Goal: Transaction & Acquisition: Purchase product/service

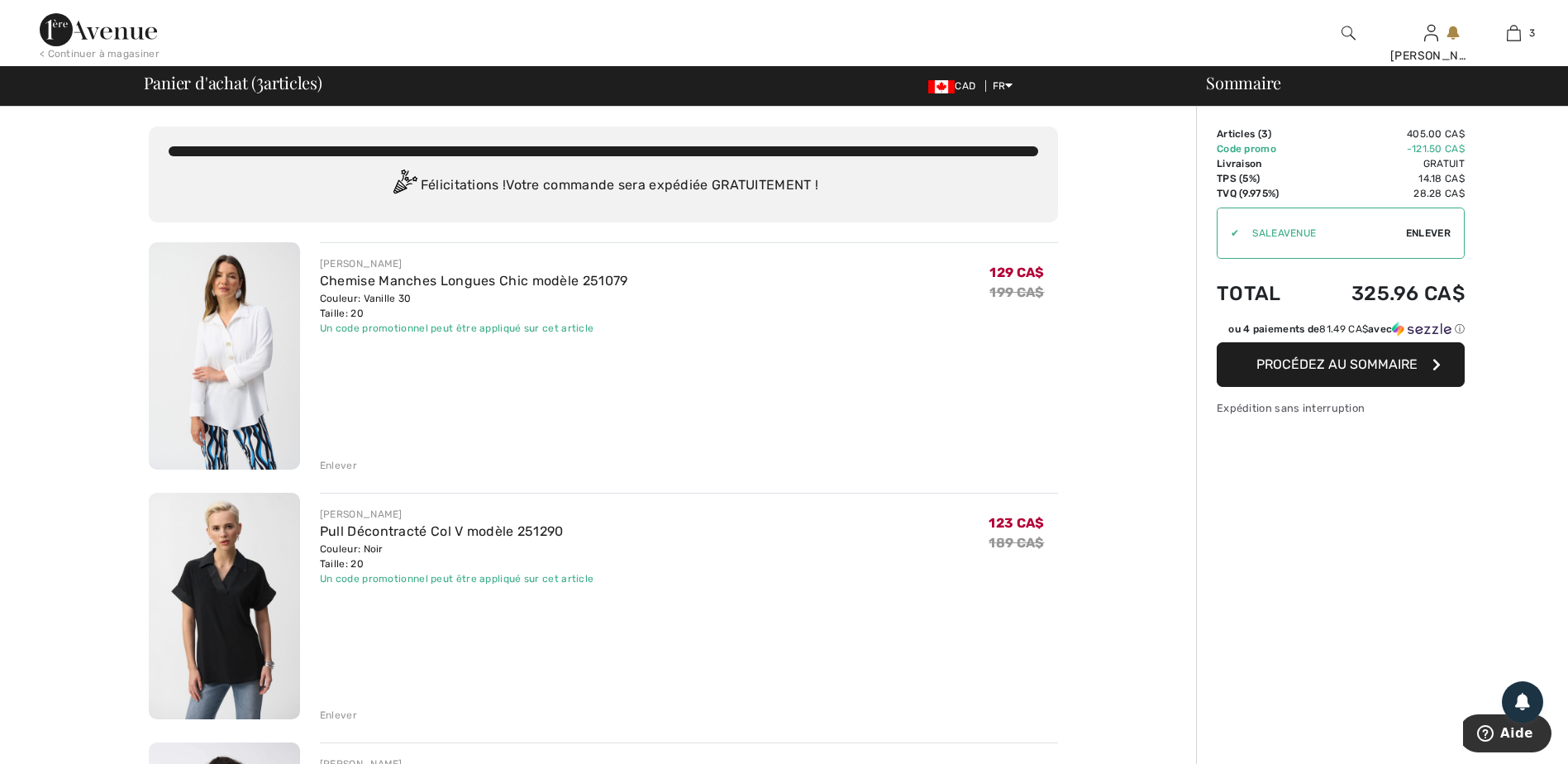
click at [127, 26] on img at bounding box center [99, 30] width 117 height 34
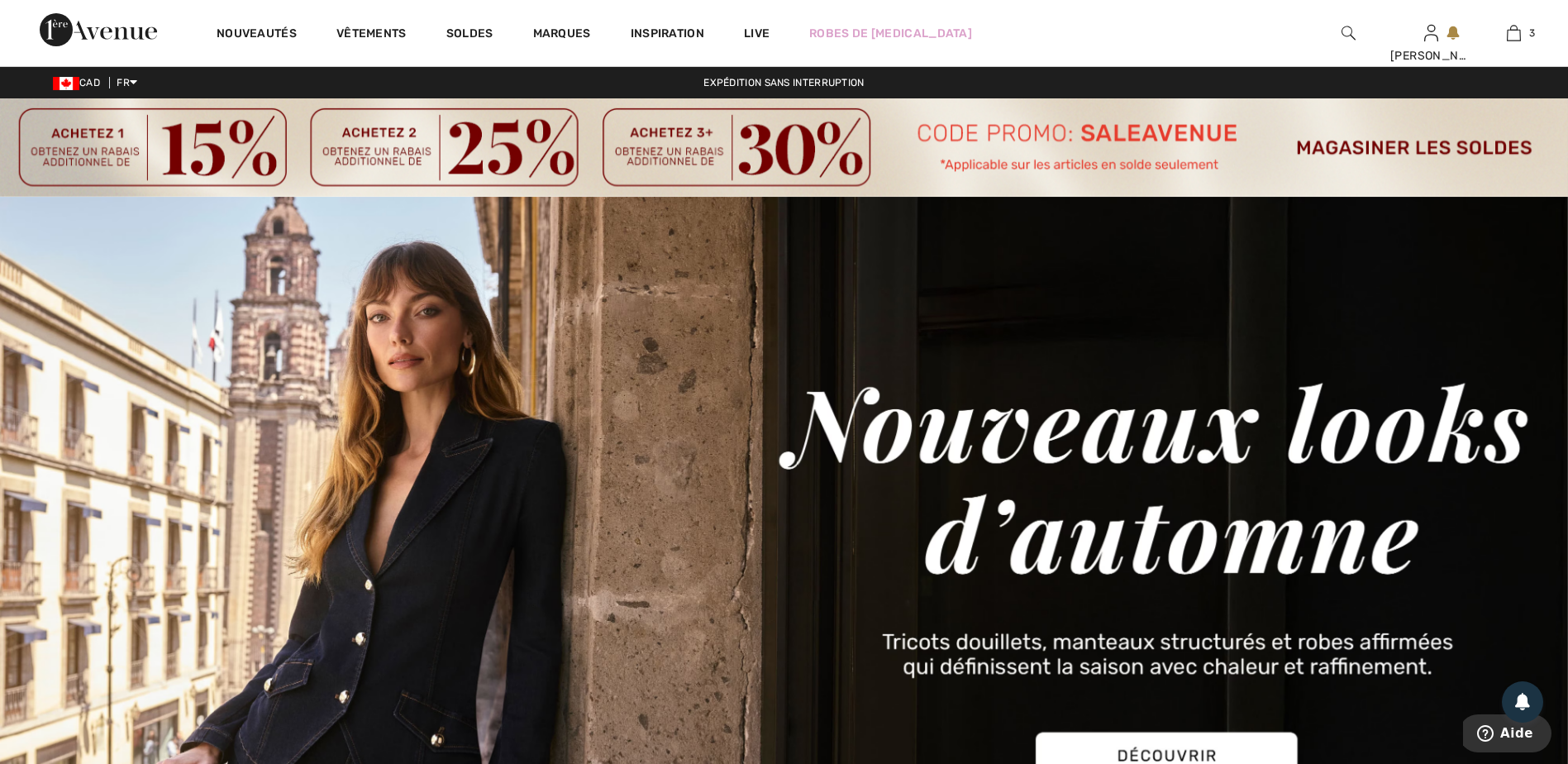
click at [1343, 141] on img at bounding box center [784, 148] width 1568 height 99
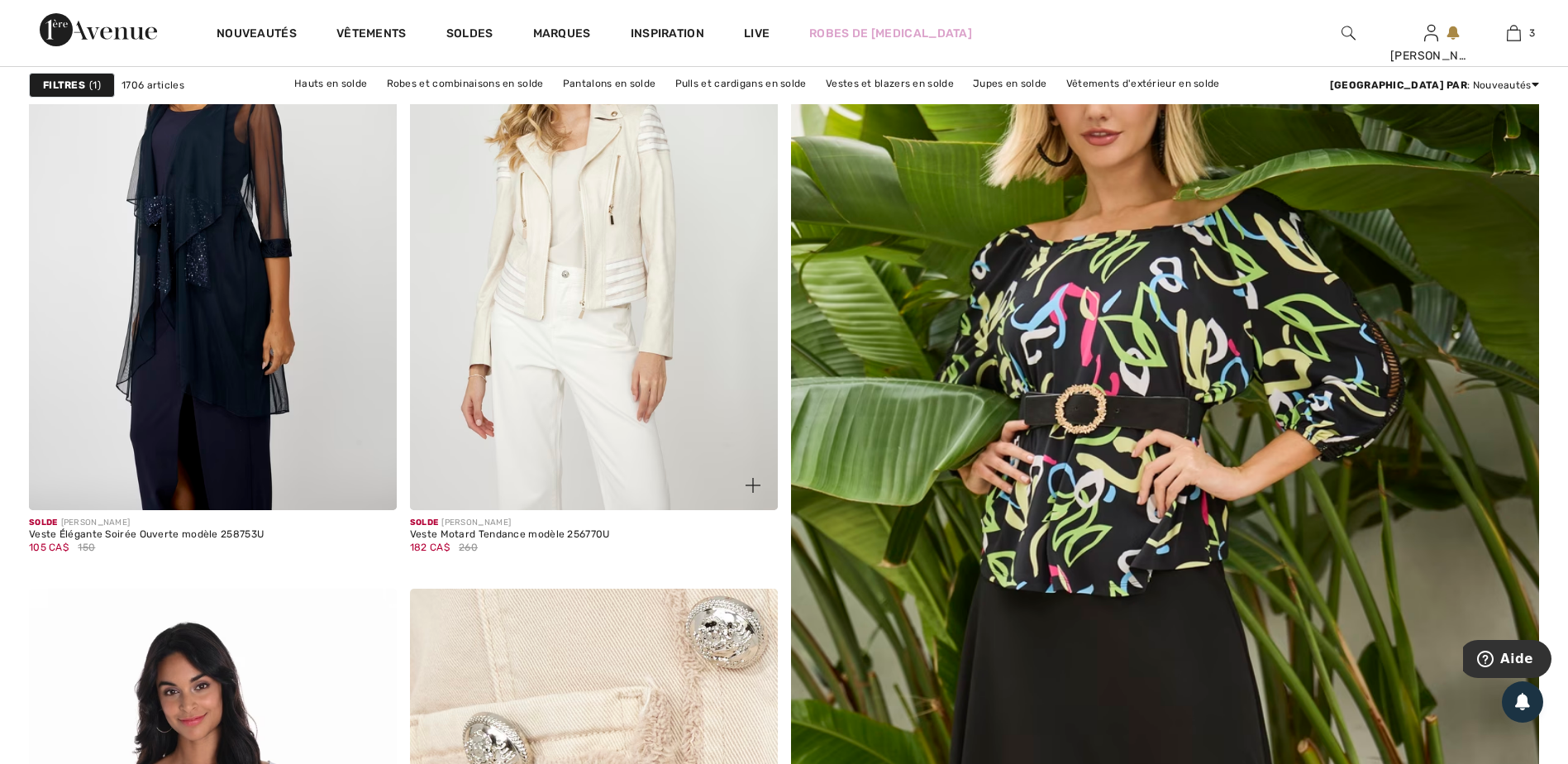
scroll to position [330, 0]
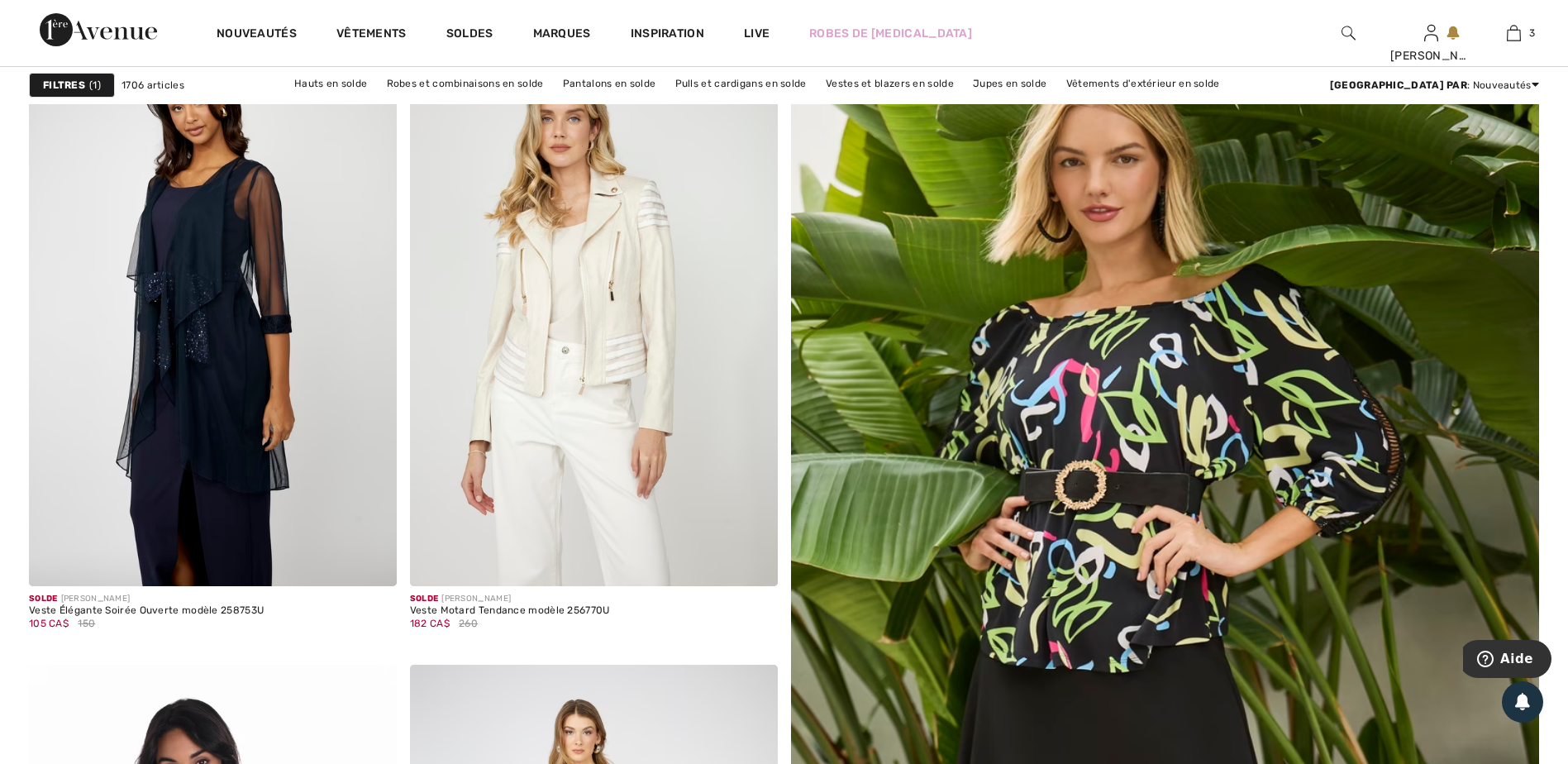
click at [66, 87] on strong "Filtres" at bounding box center [63, 85] width 42 height 15
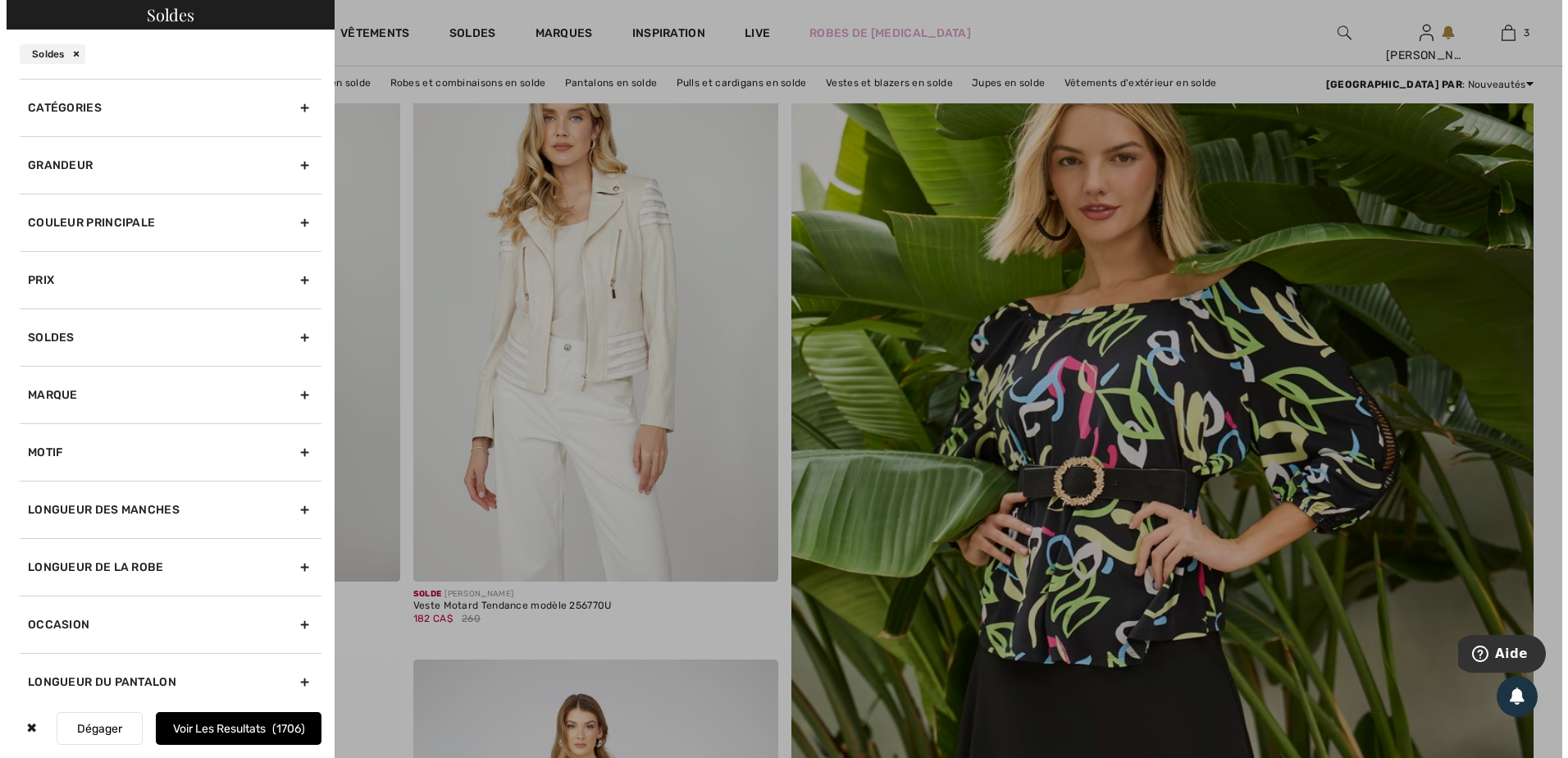
scroll to position [329, 0]
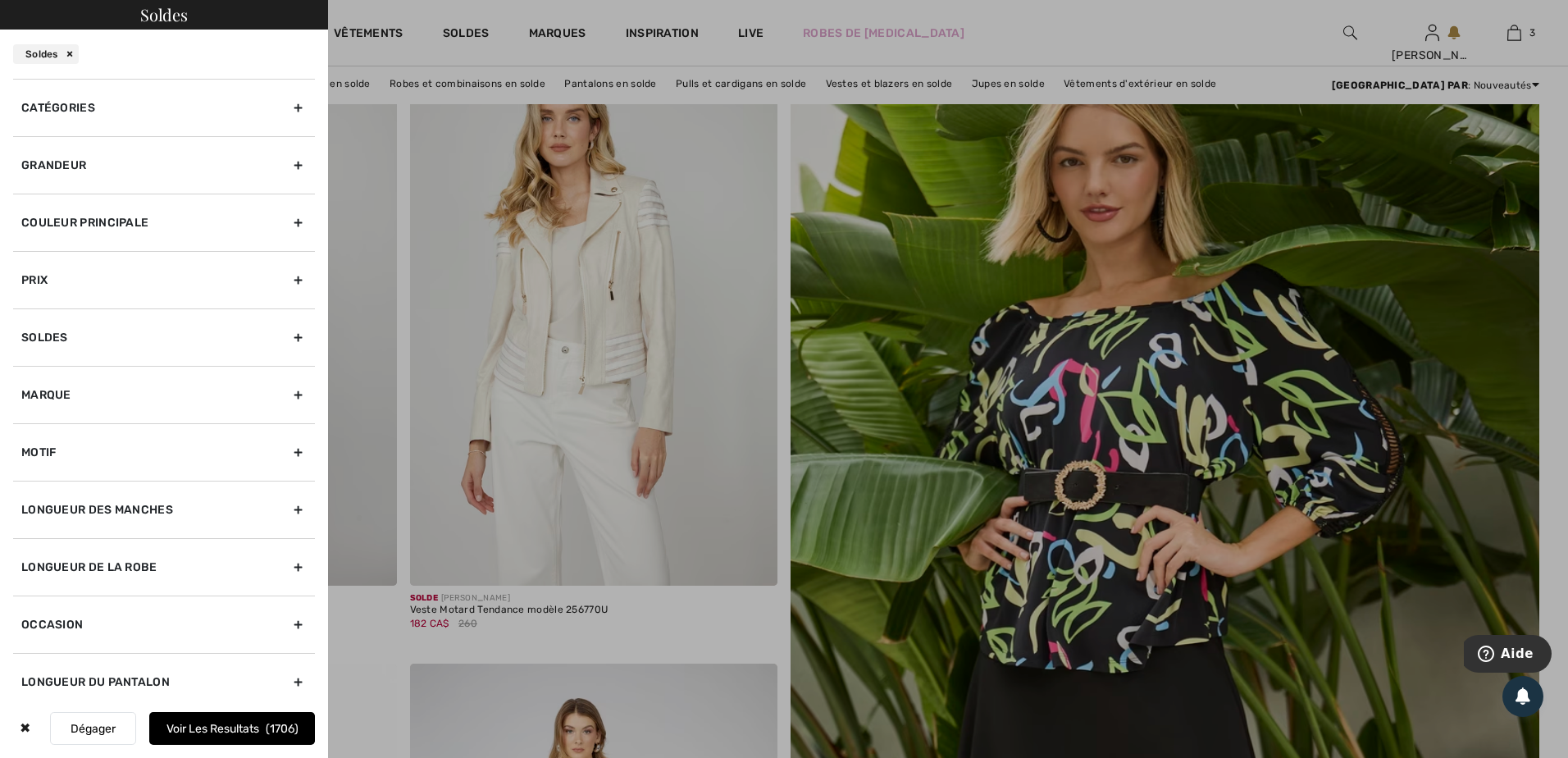
click at [277, 162] on div "Grandeur" at bounding box center [163, 164] width 302 height 57
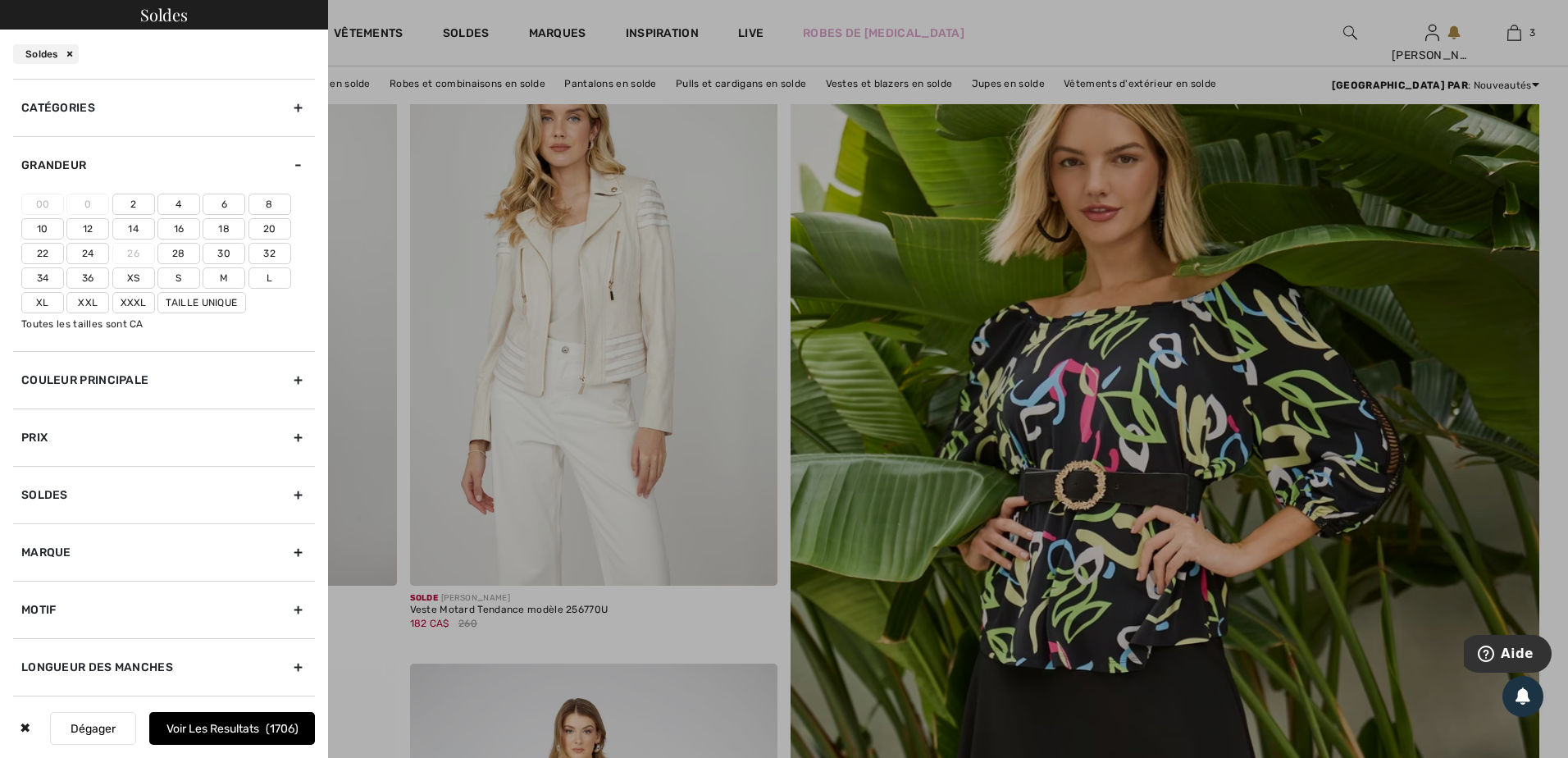
click at [225, 224] on label "18" at bounding box center [223, 228] width 42 height 21
click at [0, 0] on input"] "18" at bounding box center [0, 0] width 0 height 0
click at [271, 224] on label "20" at bounding box center [270, 228] width 42 height 21
click at [0, 0] on input"] "20" at bounding box center [0, 0] width 0 height 0
click at [90, 301] on label "Xxl" at bounding box center [88, 302] width 42 height 21
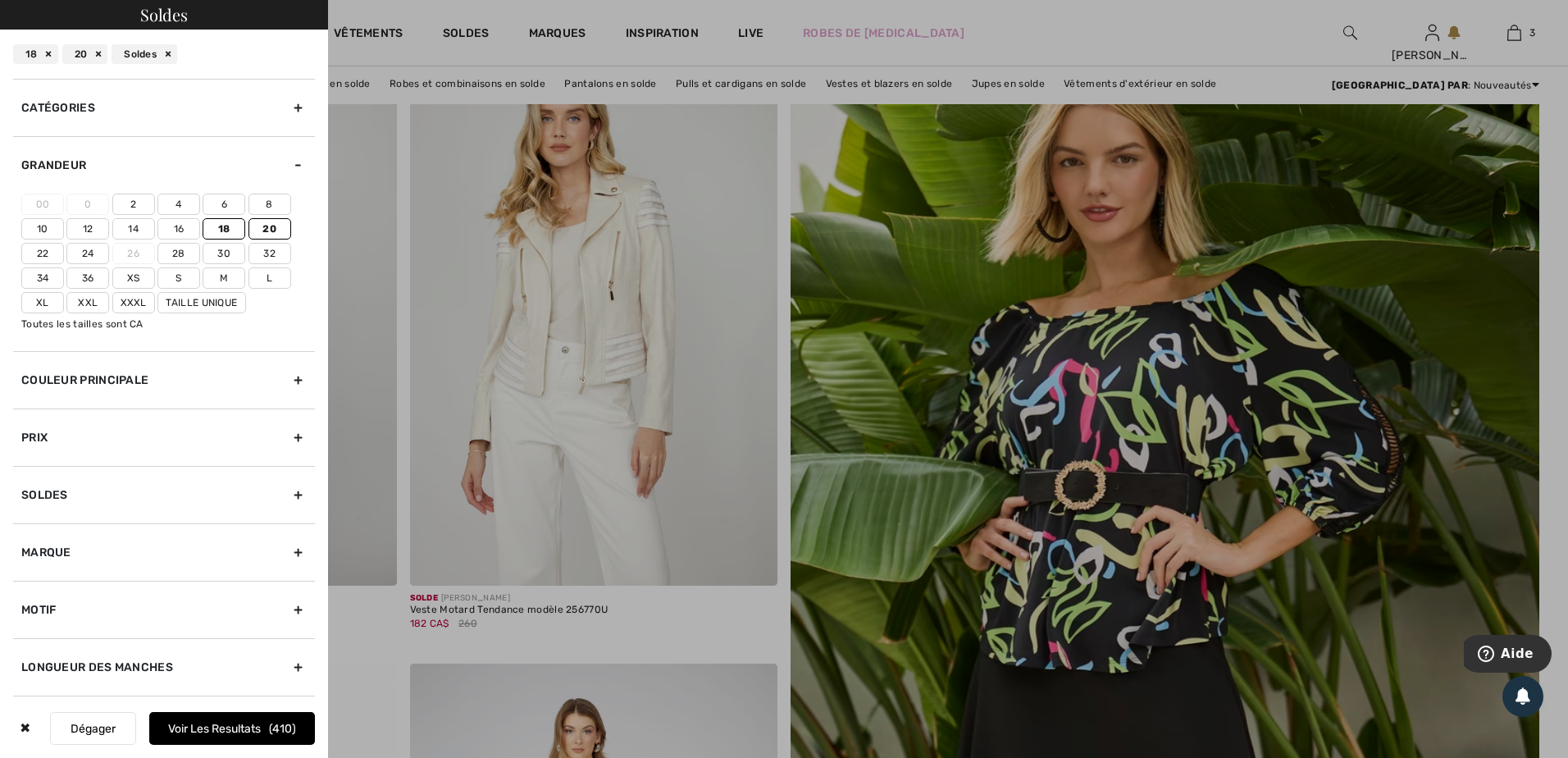
click at [0, 0] on input"] "Xxl" at bounding box center [0, 0] width 0 height 0
click at [38, 306] on label "Xl" at bounding box center [42, 302] width 42 height 21
click at [0, 0] on input"] "Xl" at bounding box center [0, 0] width 0 height 0
click at [187, 725] on button "Voir les resultats 514" at bounding box center [232, 728] width 165 height 33
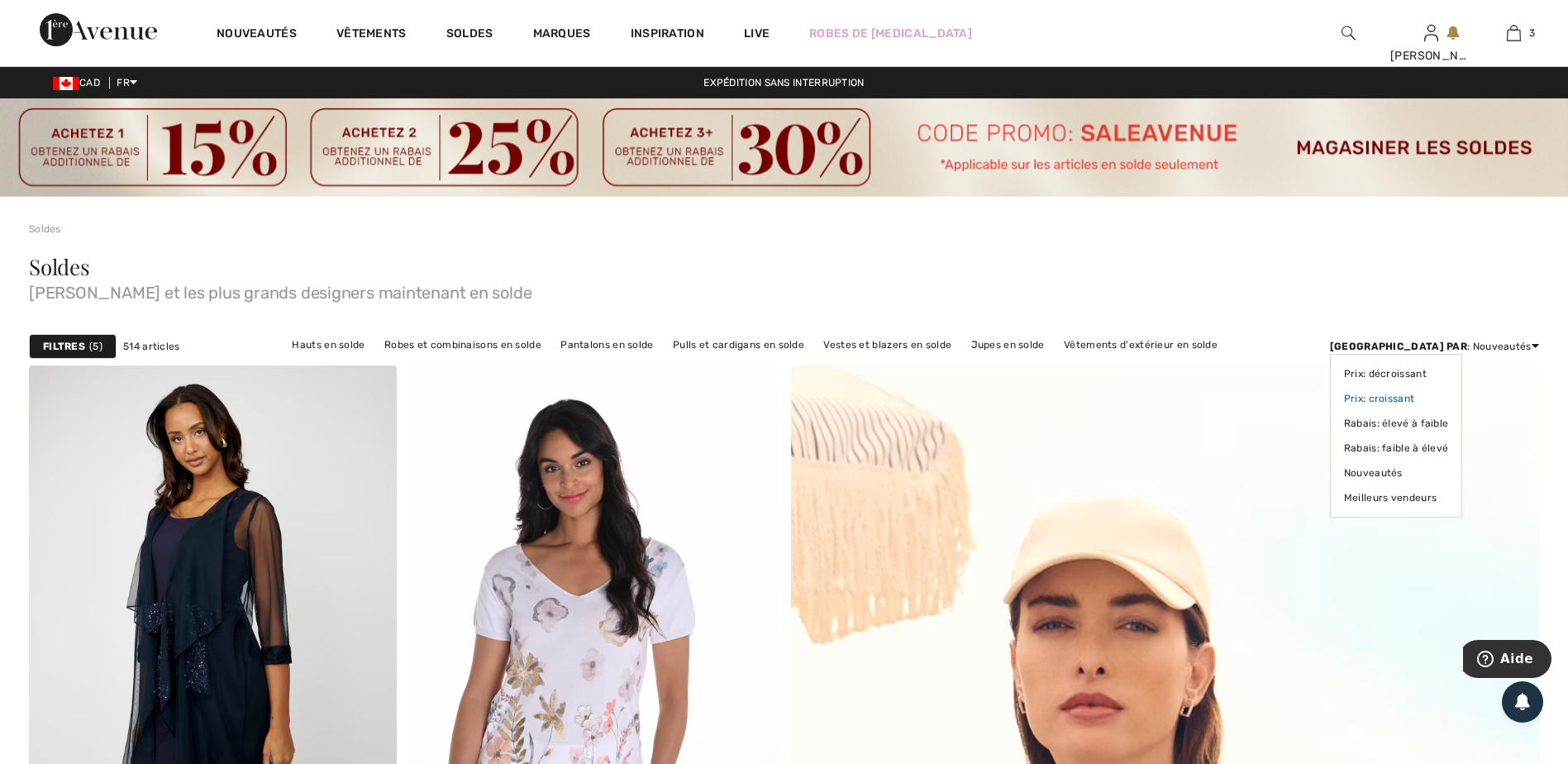
click at [1449, 395] on link "Prix: croissant" at bounding box center [1396, 398] width 105 height 25
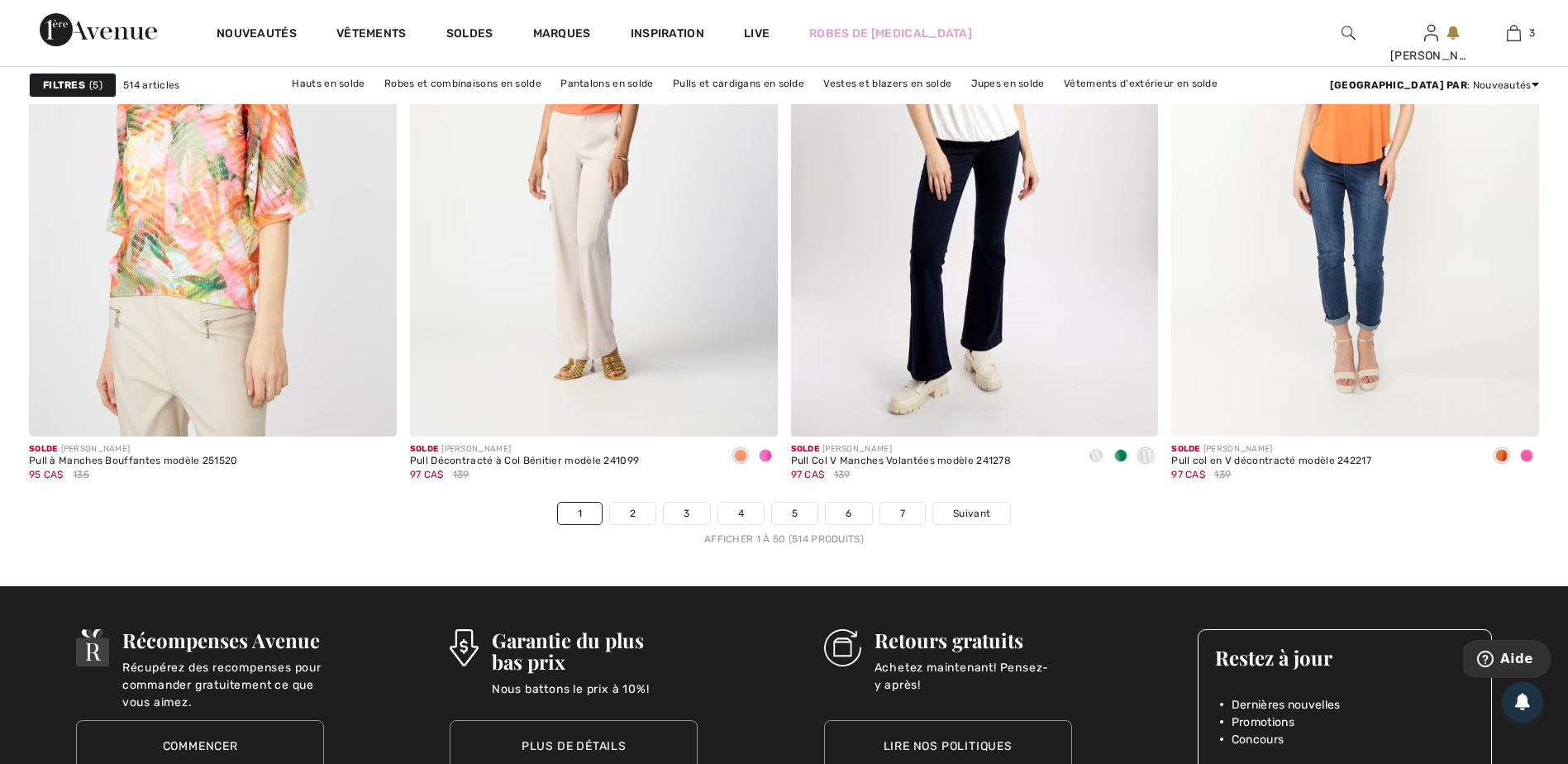
scroll to position [9504, 0]
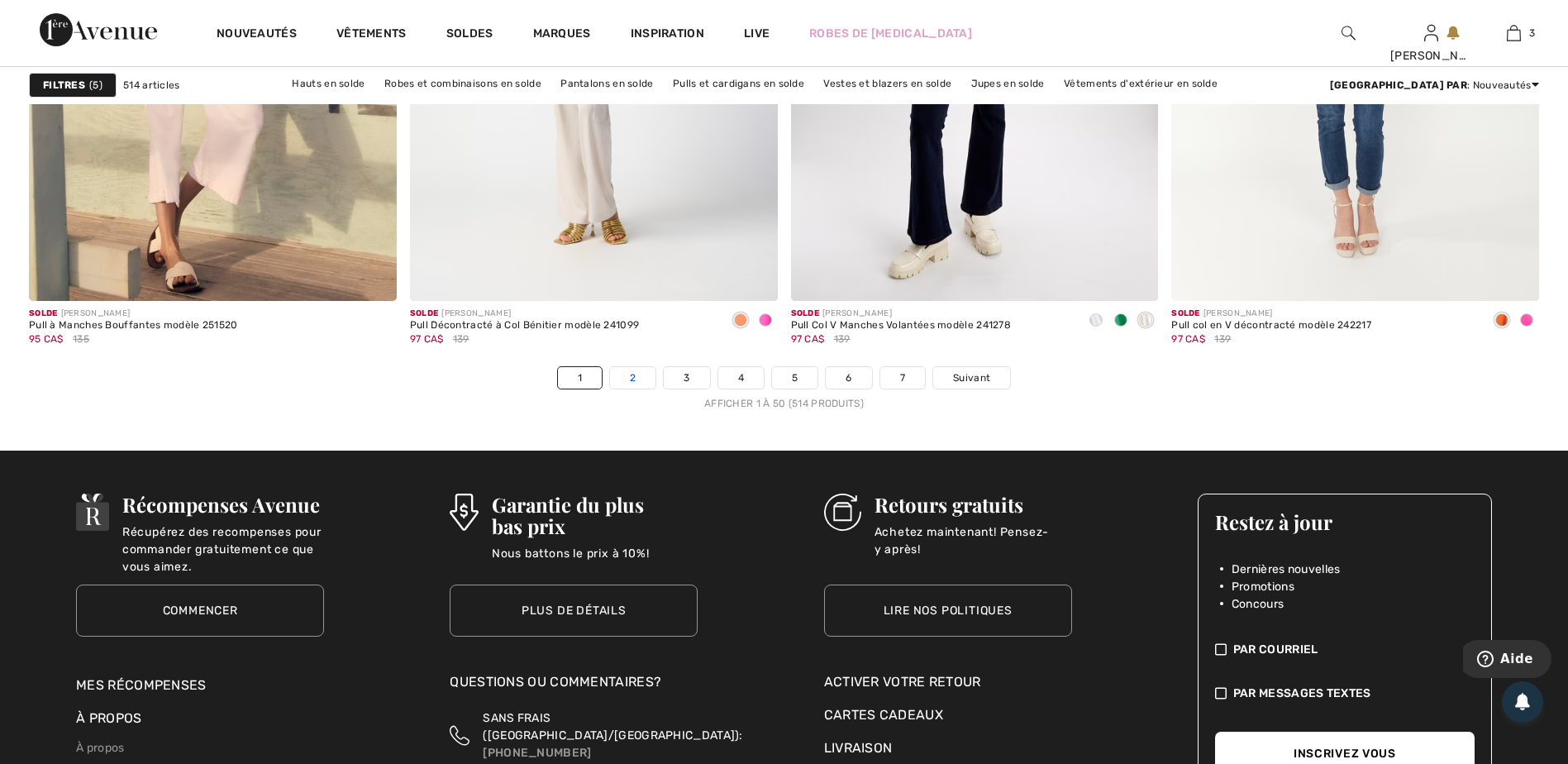
click at [627, 381] on link "2" at bounding box center [632, 377] width 46 height 21
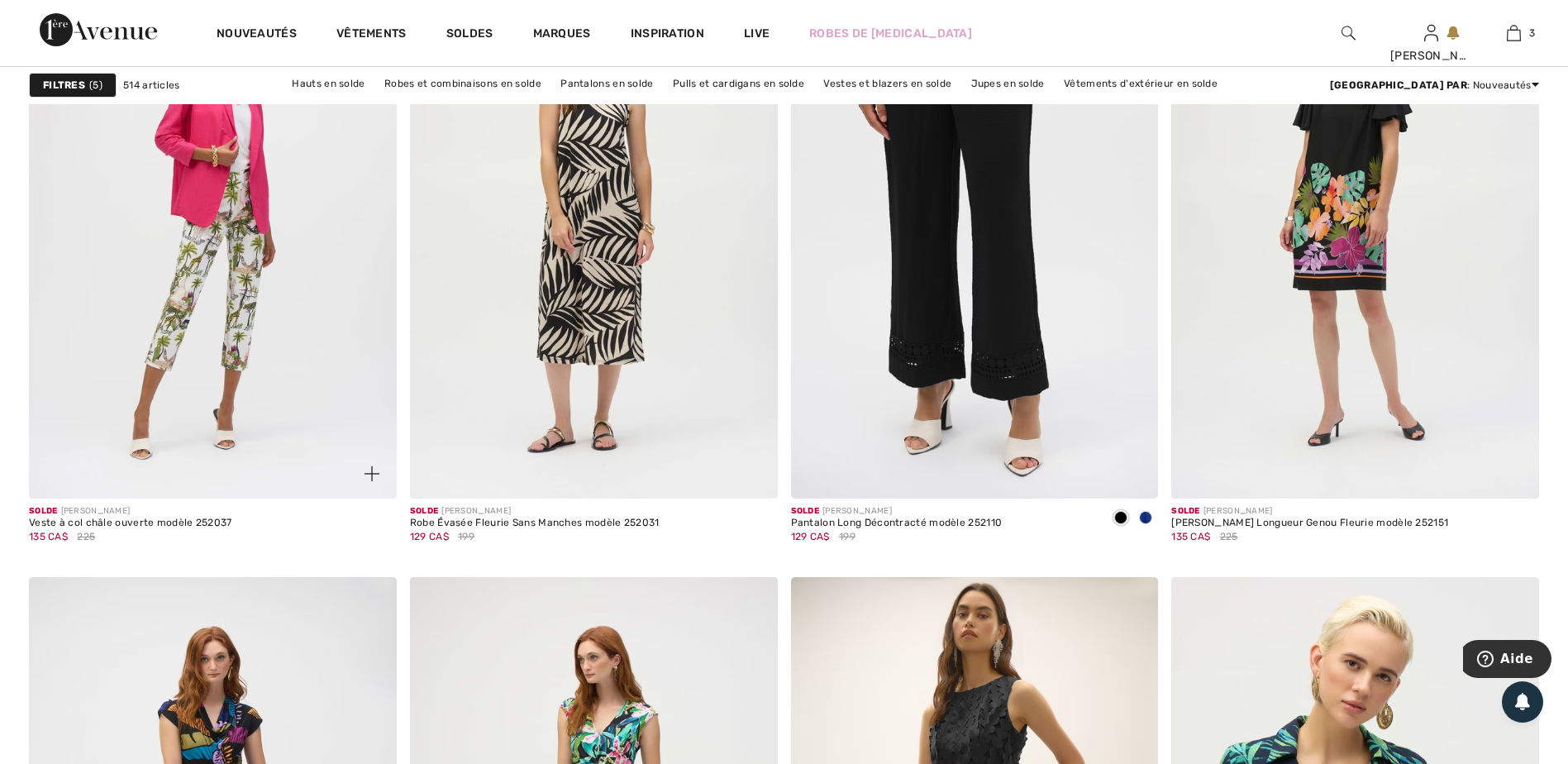
scroll to position [1405, 0]
